Goal: Find contact information: Find contact information

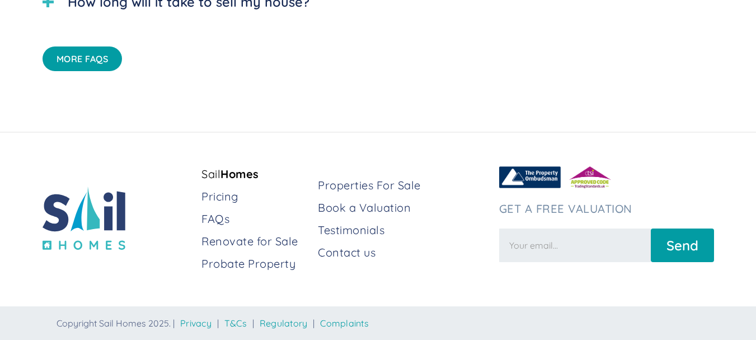
scroll to position [3053, 0]
click at [354, 253] on link "Contact us" at bounding box center [404, 252] width 172 height 16
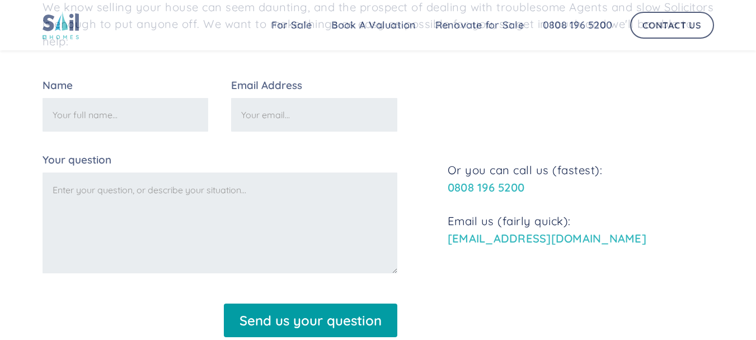
scroll to position [112, 0]
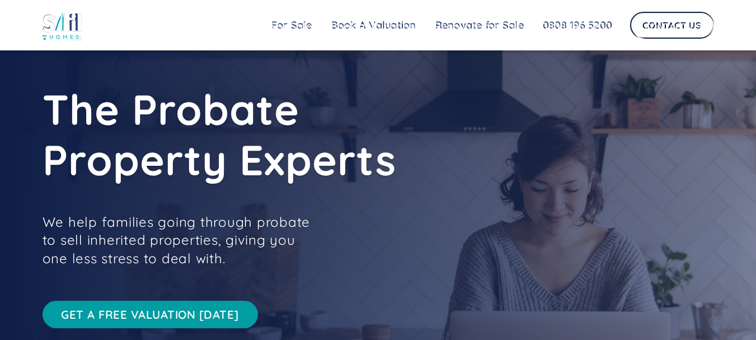
scroll to position [3053, 0]
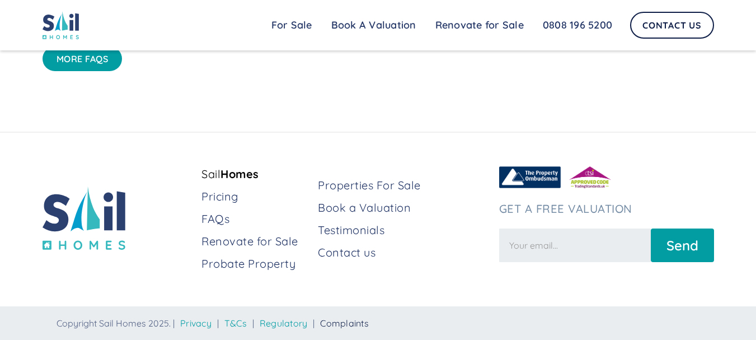
click at [359, 328] on link "Complaints" at bounding box center [344, 322] width 49 height 11
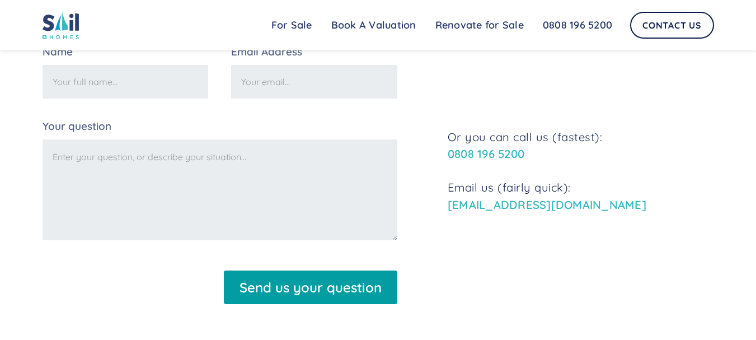
scroll to position [1042, 0]
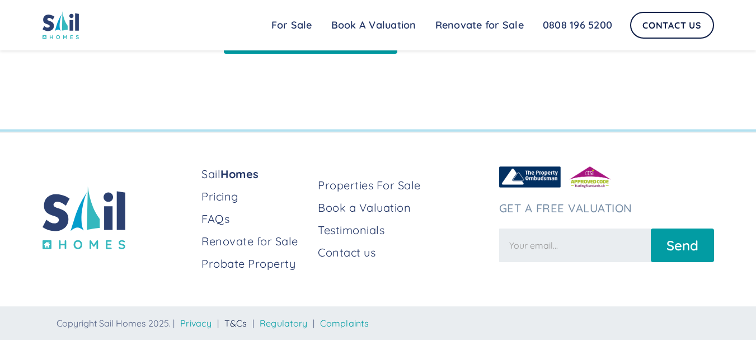
click at [247, 318] on link "T&Cs" at bounding box center [235, 322] width 22 height 11
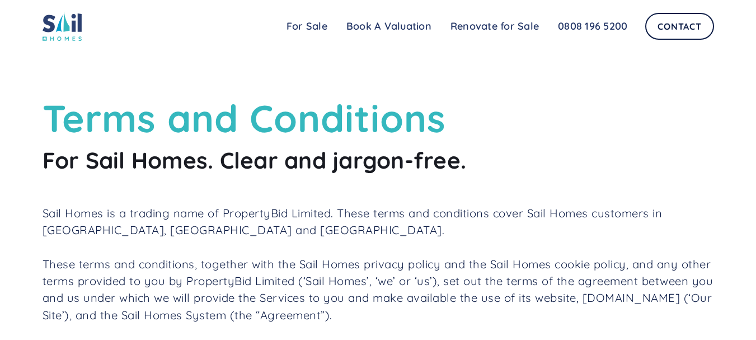
click at [263, 215] on p "Sail Homes is a trading name of PropertyBid Limited. These terms and conditions…" at bounding box center [378, 222] width 671 height 34
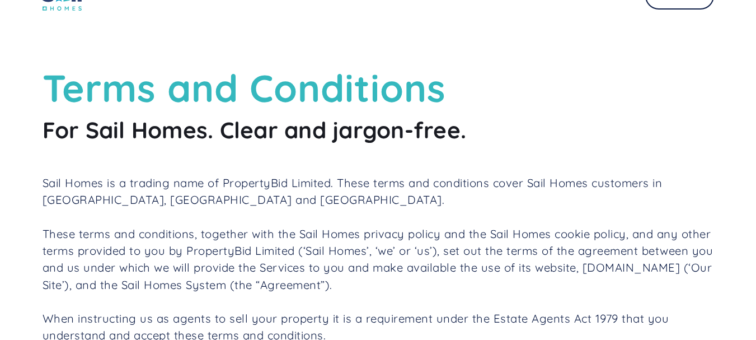
scroll to position [56, 0]
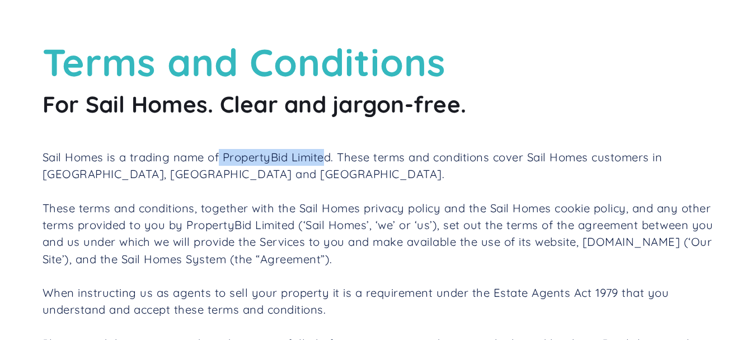
drag, startPoint x: 220, startPoint y: 159, endPoint x: 329, endPoint y: 163, distance: 109.7
click at [329, 163] on p "Sail Homes is a trading name of PropertyBid Limited. These terms and conditions…" at bounding box center [378, 166] width 671 height 34
click at [326, 162] on p "Sail Homes is a trading name of PropertyBid Limited. These terms and conditions…" at bounding box center [378, 166] width 671 height 34
click at [219, 159] on p "Sail Homes is a trading name of PropertyBid Limited. These terms and conditions…" at bounding box center [378, 166] width 671 height 34
drag, startPoint x: 229, startPoint y: 158, endPoint x: 335, endPoint y: 157, distance: 105.7
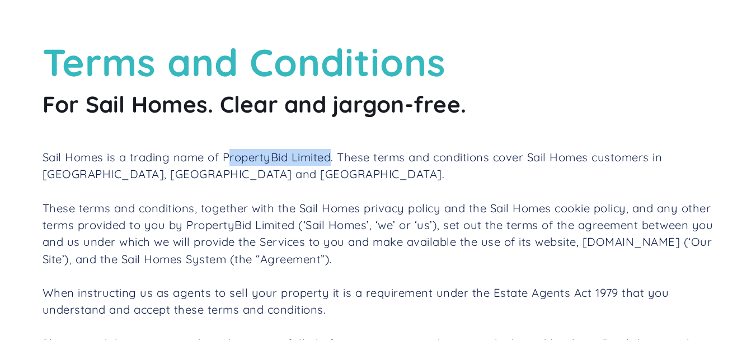
click at [335, 157] on p "Sail Homes is a trading name of PropertyBid Limited. These terms and conditions…" at bounding box center [378, 166] width 671 height 34
drag, startPoint x: 335, startPoint y: 157, endPoint x: 258, endPoint y: 157, distance: 76.1
click at [258, 157] on p "Sail Homes is a trading name of PropertyBid Limited. These terms and conditions…" at bounding box center [378, 166] width 671 height 34
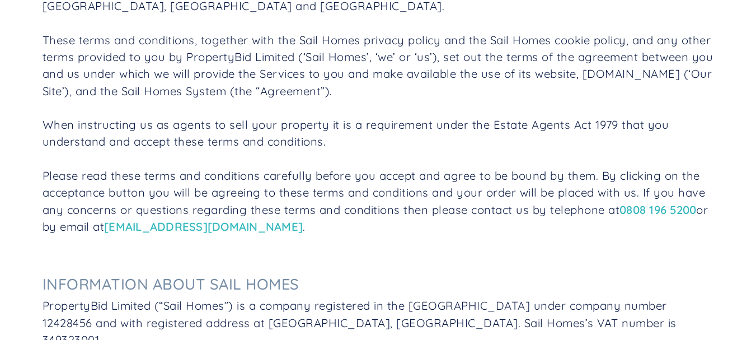
scroll to position [0, 0]
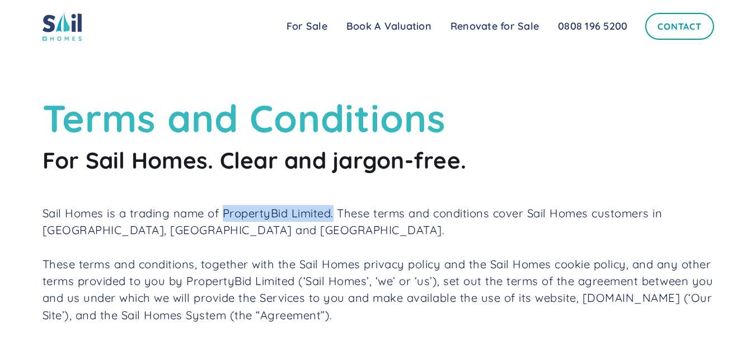
click at [656, 29] on link "Contact" at bounding box center [679, 26] width 68 height 27
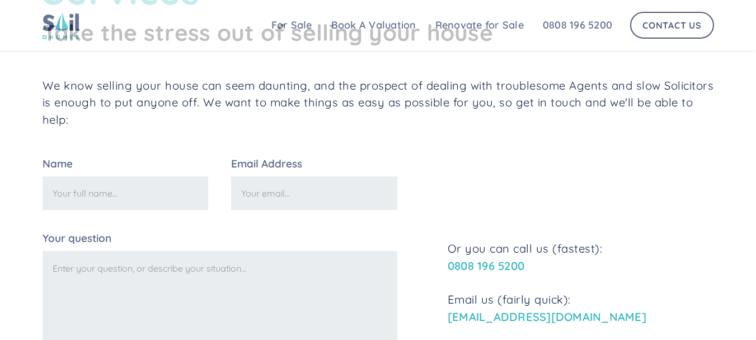
scroll to position [168, 0]
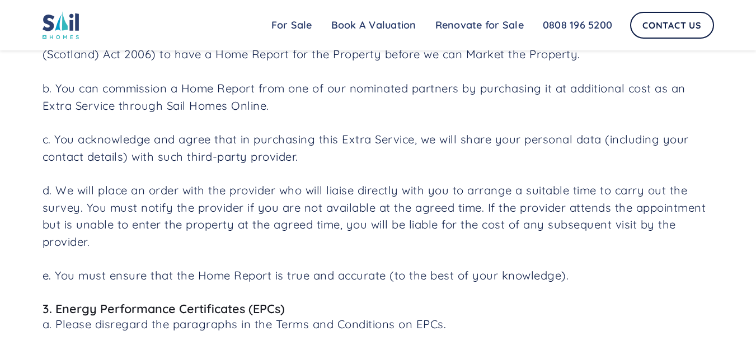
scroll to position [11915, 0]
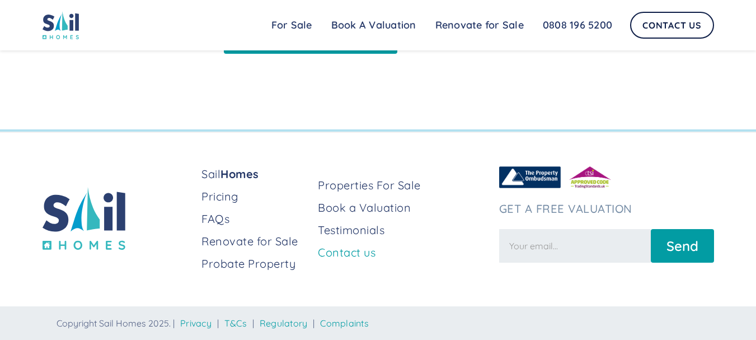
click at [368, 252] on link "Contact us" at bounding box center [404, 252] width 172 height 16
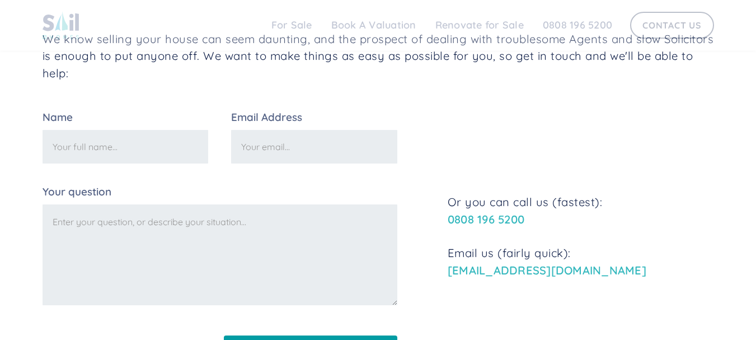
scroll to position [280, 0]
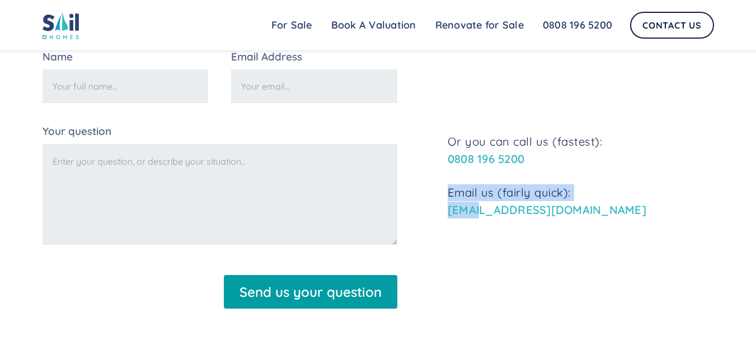
drag, startPoint x: 623, startPoint y: 204, endPoint x: 478, endPoint y: 211, distance: 145.1
click at [478, 211] on p "Email us (fairly quick): [EMAIL_ADDRESS][DOMAIN_NAME]" at bounding box center [581, 201] width 266 height 34
click at [632, 218] on p "Email us (fairly quick): [EMAIL_ADDRESS][DOMAIN_NAME]" at bounding box center [581, 201] width 266 height 34
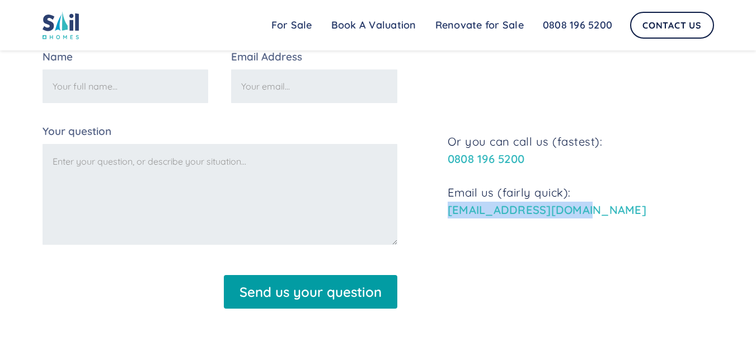
drag, startPoint x: 621, startPoint y: 214, endPoint x: 446, endPoint y: 210, distance: 174.6
click at [446, 210] on div "Name Email Address Your question Send us your question Thank you! Your submissi…" at bounding box center [378, 183] width 671 height 265
copy link "[EMAIL_ADDRESS][DOMAIN_NAME]"
